Goal: Transaction & Acquisition: Purchase product/service

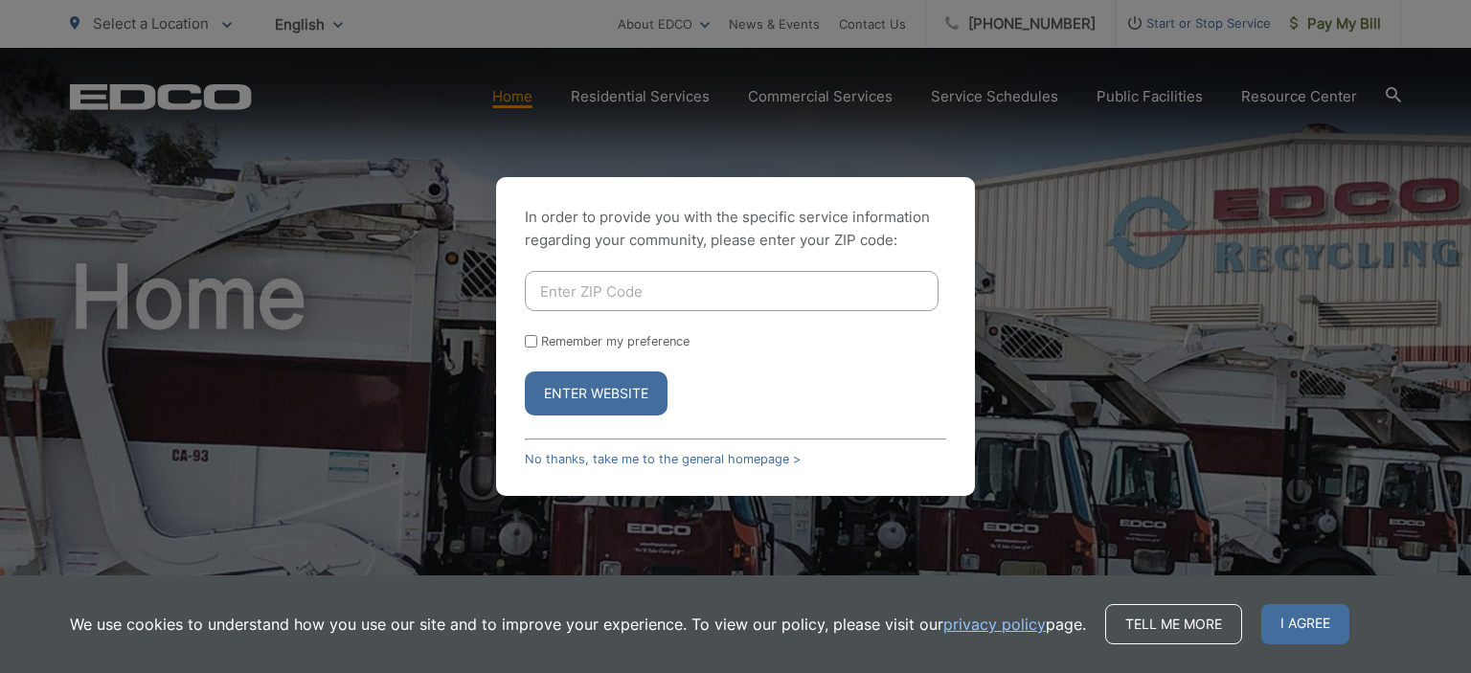
click at [1081, 249] on div "In order to provide you with the specific service information regarding your co…" at bounding box center [735, 336] width 1471 height 673
click at [651, 285] on input "Enter ZIP Code" at bounding box center [732, 291] width 414 height 40
type input "91932"
click at [523, 340] on div "In order to provide you with the specific service information regarding your co…" at bounding box center [735, 336] width 479 height 319
click at [535, 345] on input "Remember my preference" at bounding box center [531, 341] width 12 height 12
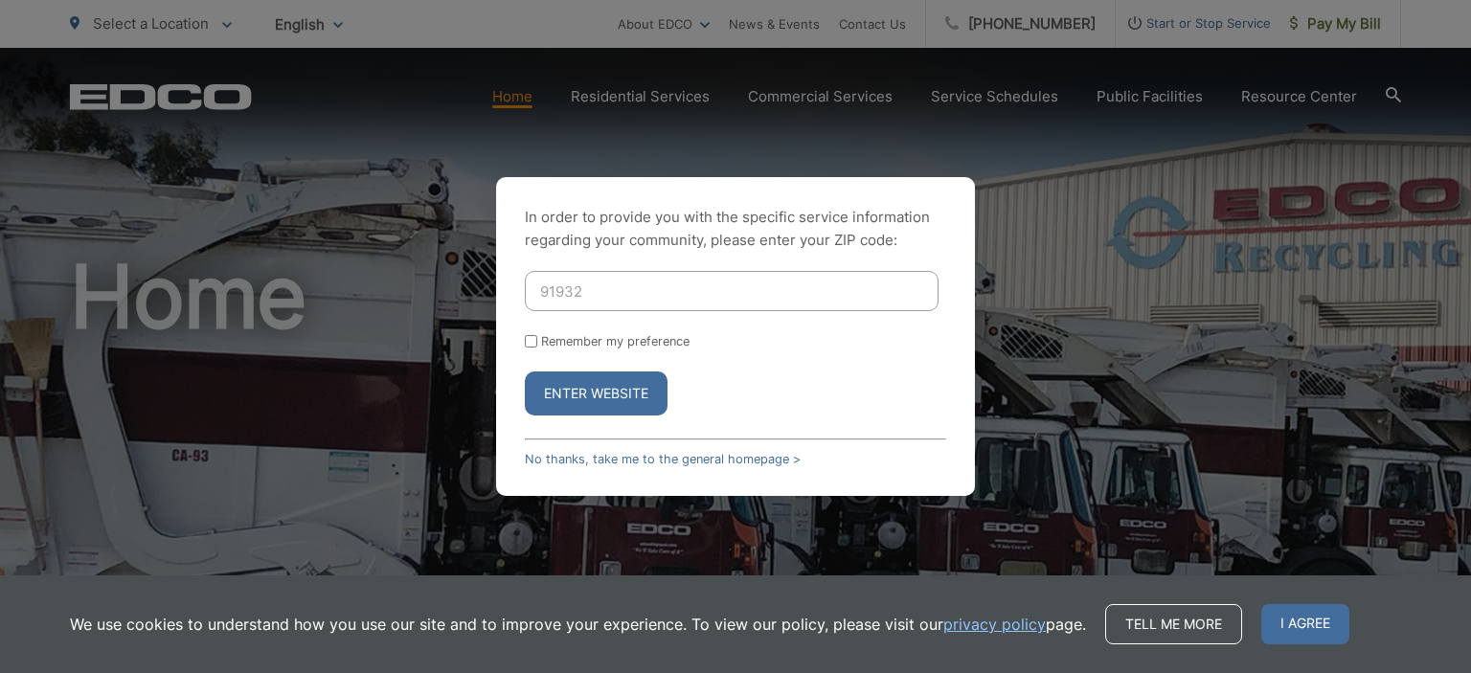
checkbox input "true"
click at [595, 409] on button "Enter Website" at bounding box center [596, 394] width 143 height 44
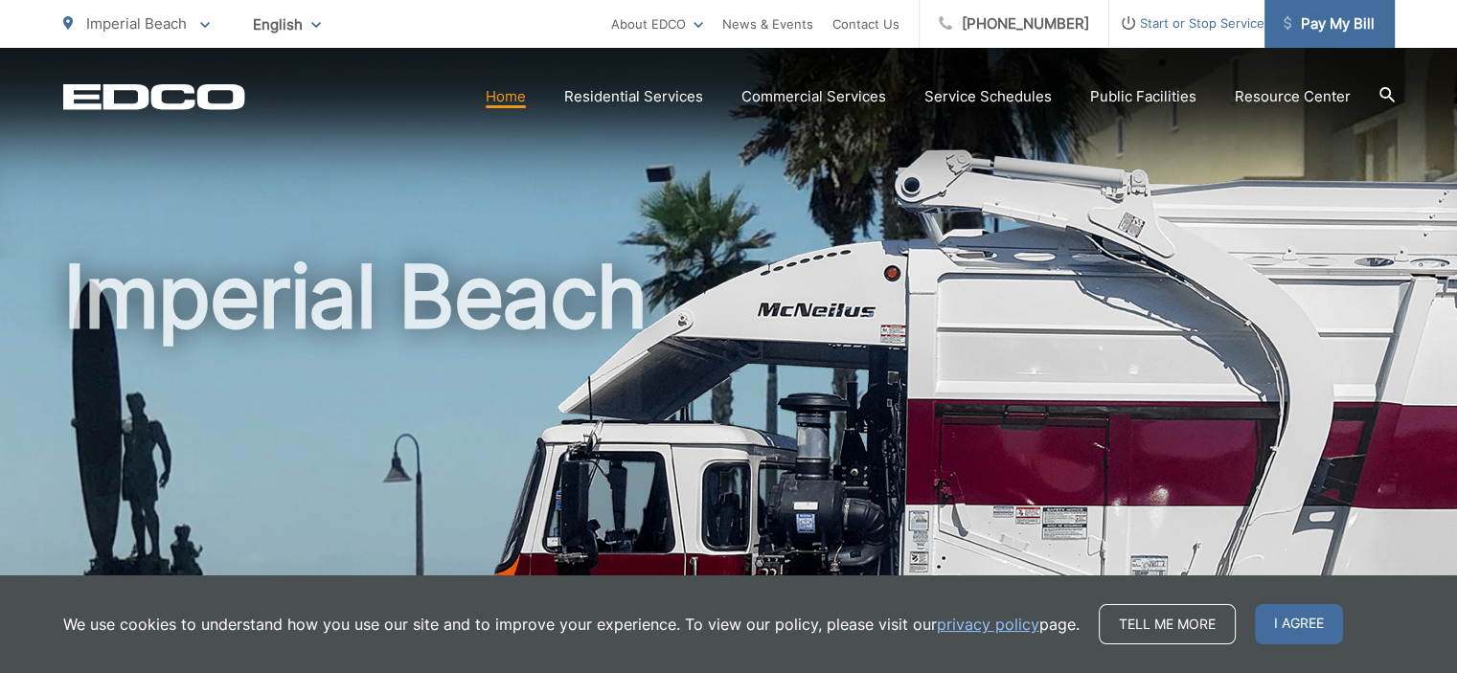
click at [1317, 18] on span "Pay My Bill" at bounding box center [1329, 23] width 91 height 23
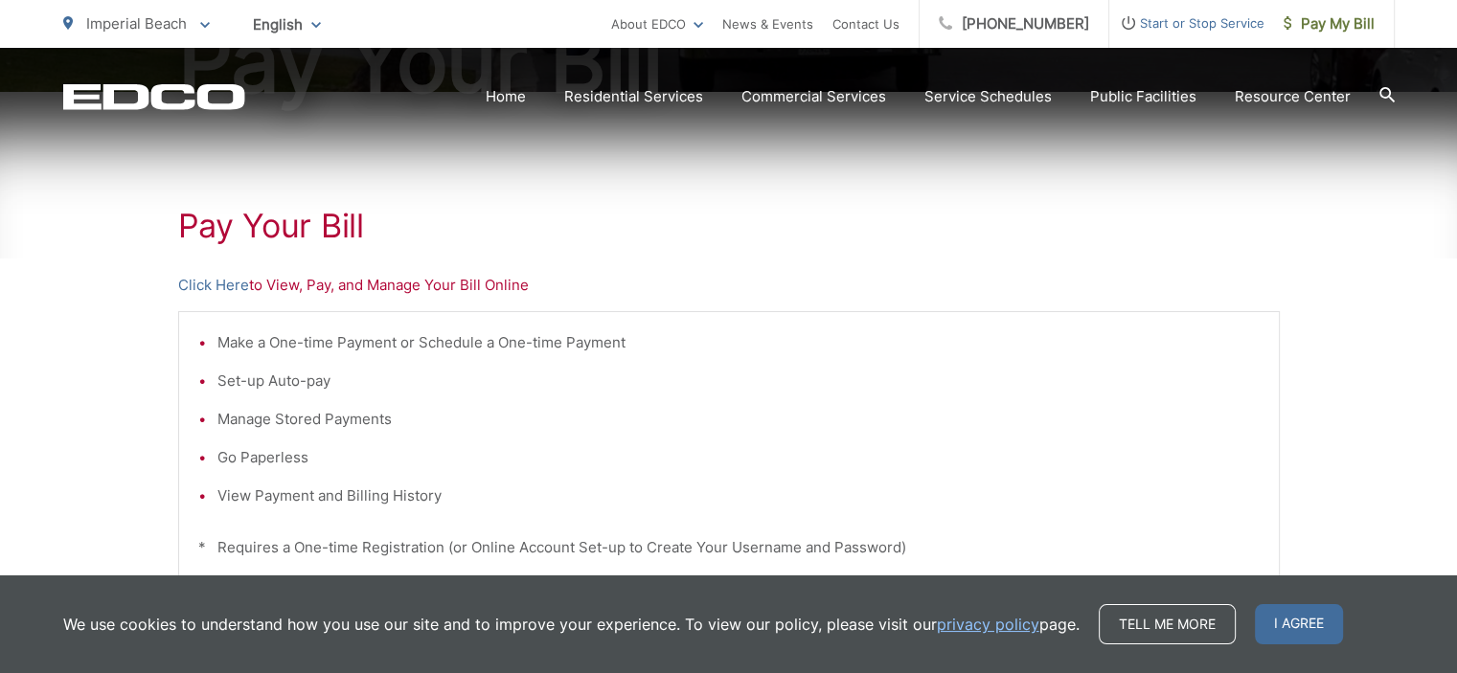
scroll to position [297, 0]
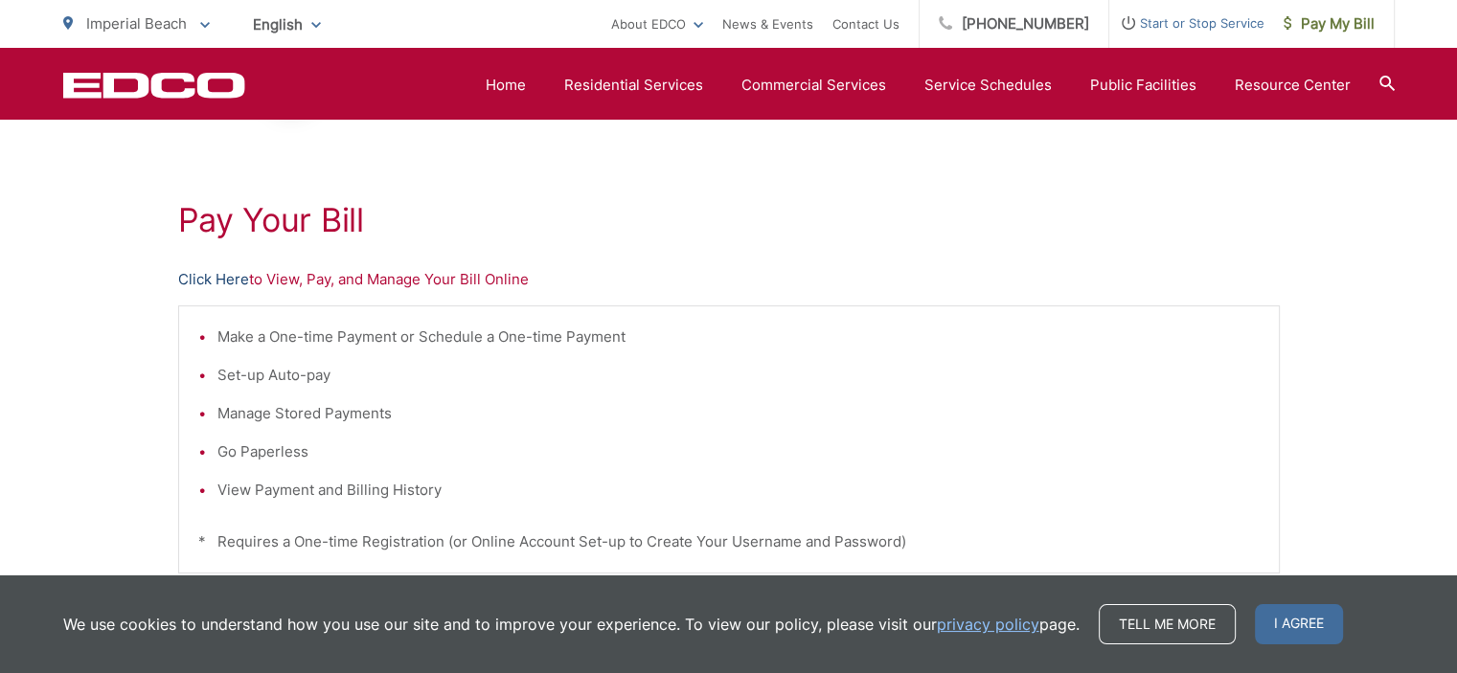
click at [205, 275] on link "Click Here" at bounding box center [213, 279] width 71 height 23
click at [928, 394] on ul "Make a One-time Payment or Schedule a One-time Payment Set-up Auto-pay Manage S…" at bounding box center [728, 414] width 1061 height 176
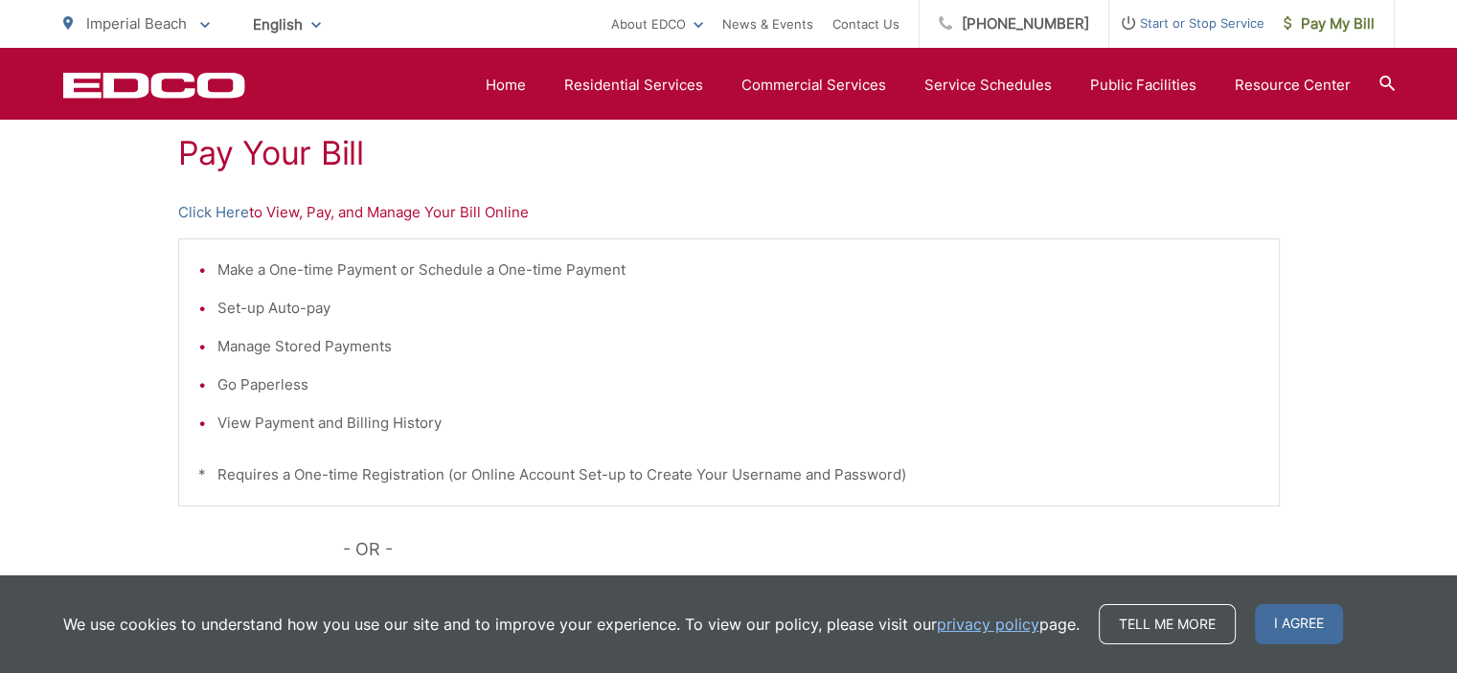
scroll to position [363, 0]
click at [215, 207] on link "Click Here" at bounding box center [213, 213] width 71 height 23
